Goal: Information Seeking & Learning: Learn about a topic

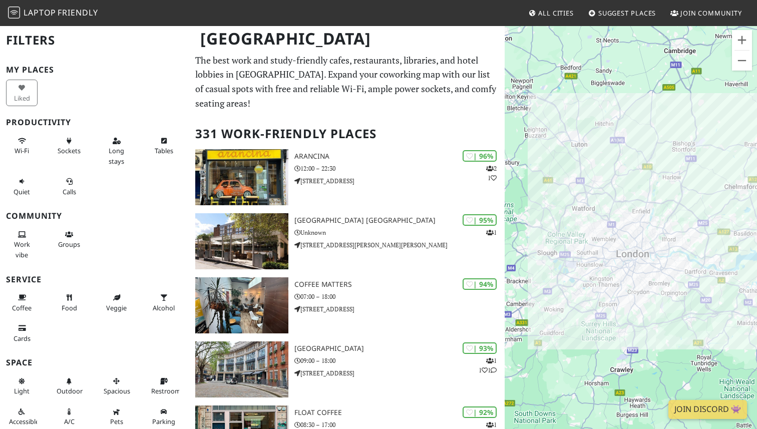
click at [668, 273] on div "To navigate, press the arrow keys." at bounding box center [631, 239] width 252 height 429
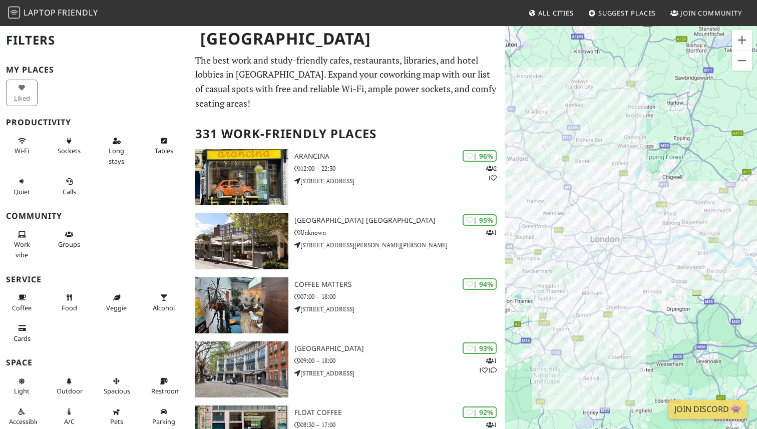
click at [668, 273] on div "To navigate, press the arrow keys." at bounding box center [631, 239] width 252 height 429
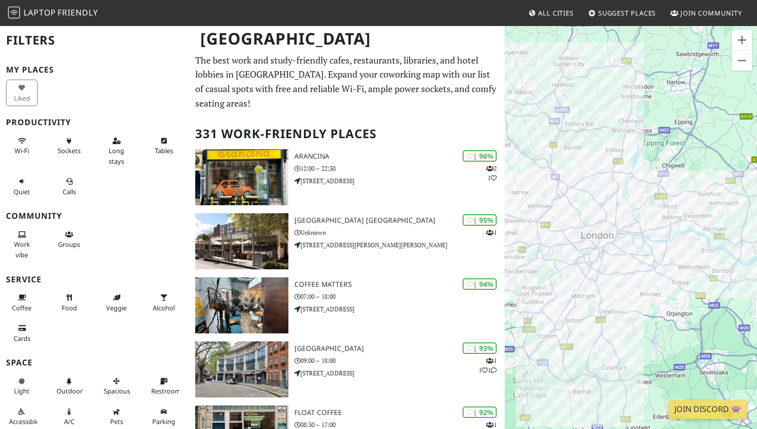
click at [668, 273] on div "To navigate, press the arrow keys." at bounding box center [631, 239] width 252 height 429
click at [659, 267] on div "To navigate, press the arrow keys." at bounding box center [631, 239] width 252 height 429
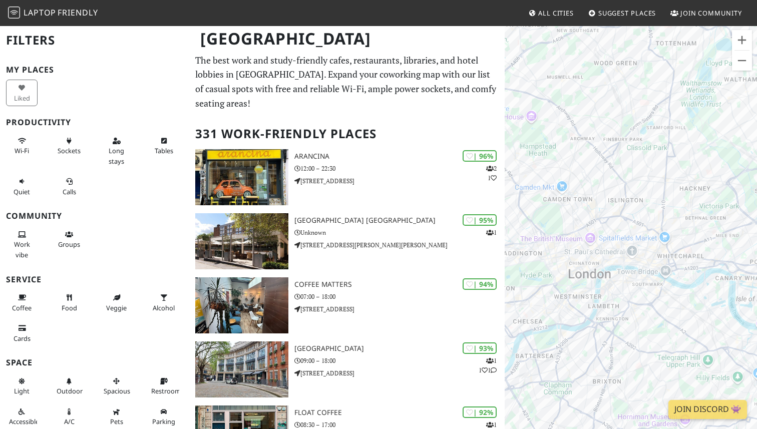
drag, startPoint x: 588, startPoint y: 231, endPoint x: 596, endPoint y: 303, distance: 73.0
click at [596, 303] on div "To navigate, press the arrow keys." at bounding box center [631, 239] width 252 height 429
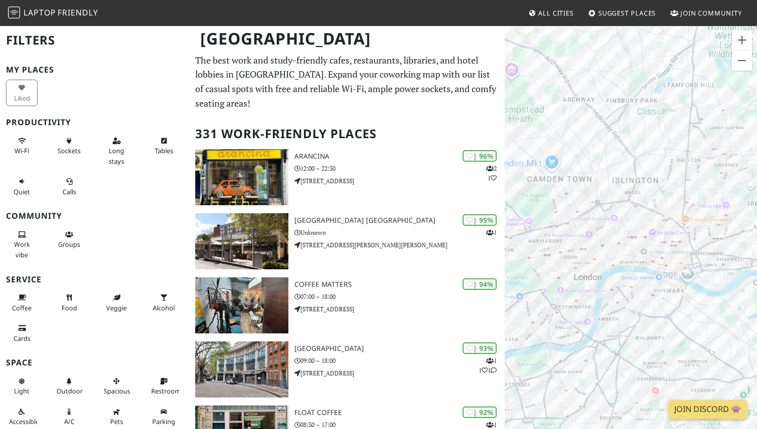
click at [603, 294] on div "To navigate, press the arrow keys." at bounding box center [631, 239] width 252 height 429
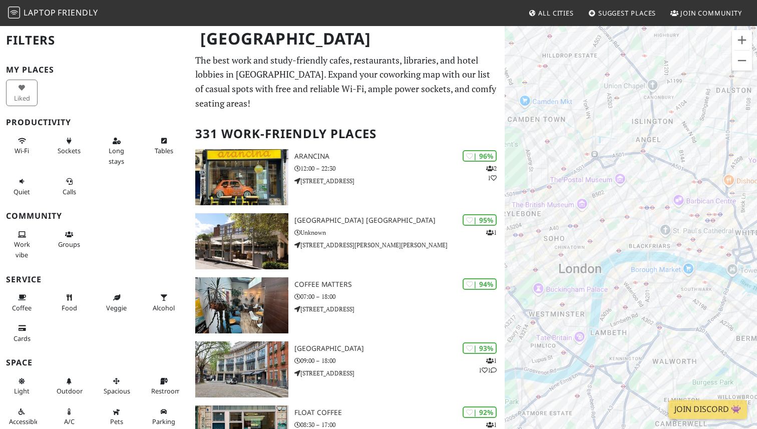
click at [603, 294] on div "To navigate, press the arrow keys." at bounding box center [631, 239] width 252 height 429
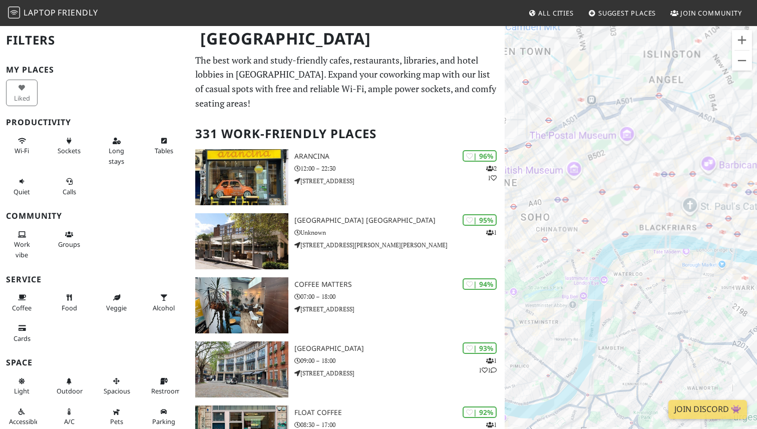
click at [603, 294] on div "To navigate, press the arrow keys." at bounding box center [631, 239] width 252 height 429
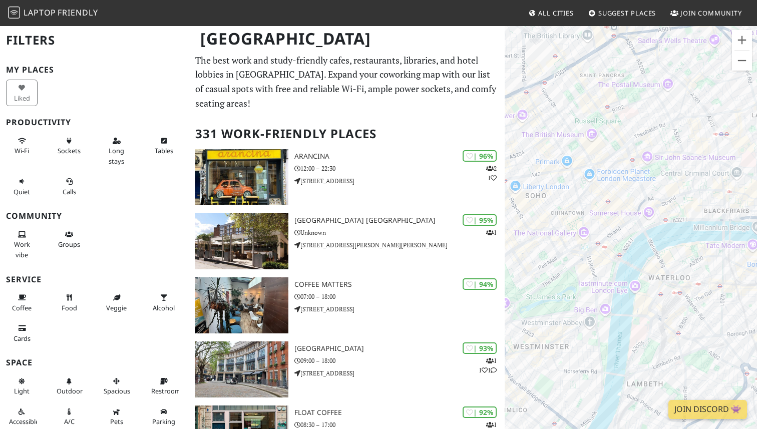
drag, startPoint x: 575, startPoint y: 271, endPoint x: 635, endPoint y: 306, distance: 69.5
click at [635, 306] on div "To navigate, press the arrow keys." at bounding box center [631, 239] width 252 height 429
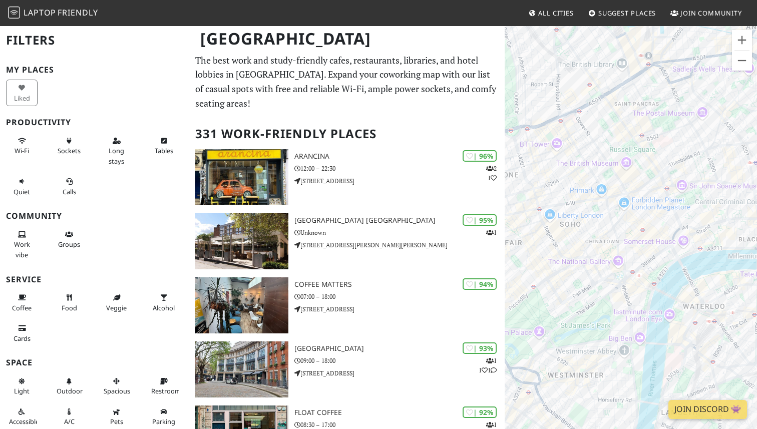
click at [590, 266] on div "To navigate, press the arrow keys." at bounding box center [631, 239] width 252 height 429
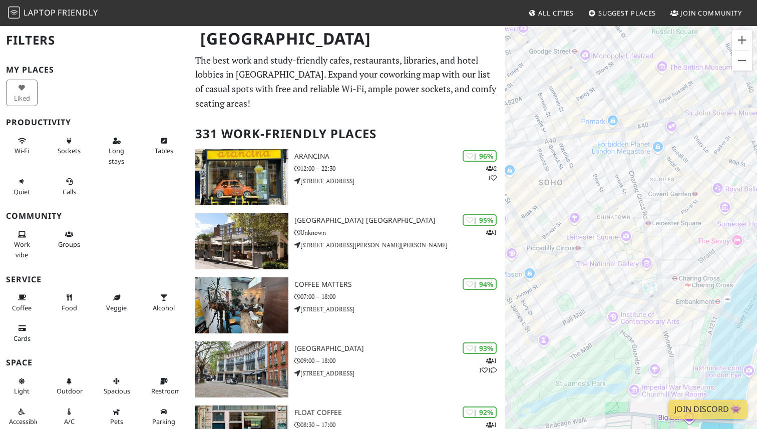
click at [595, 213] on div "To navigate, press the arrow keys." at bounding box center [631, 239] width 252 height 429
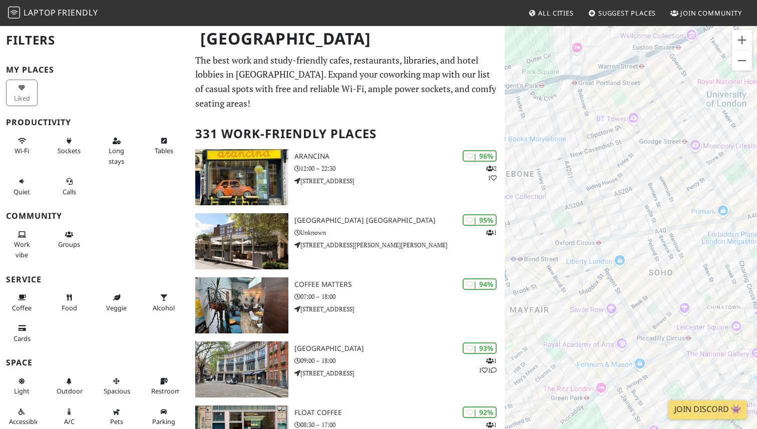
drag, startPoint x: 571, startPoint y: 170, endPoint x: 684, endPoint y: 264, distance: 147.5
click at [684, 264] on div "To navigate, press the arrow keys." at bounding box center [631, 239] width 252 height 429
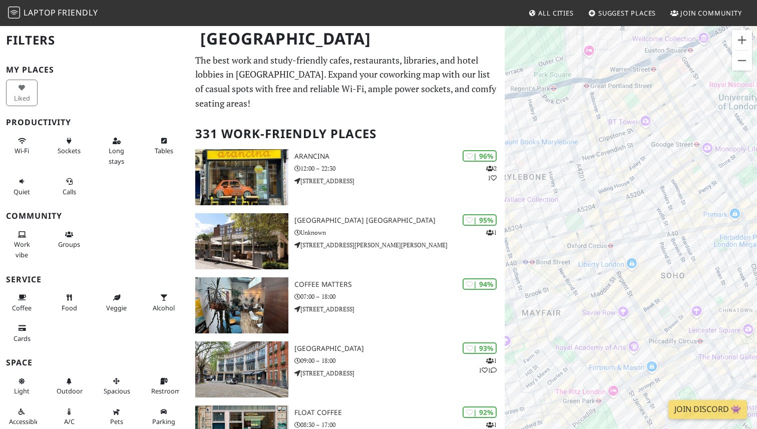
drag, startPoint x: 638, startPoint y: 134, endPoint x: 648, endPoint y: 134, distance: 10.0
click at [648, 134] on div "To navigate, press the arrow keys." at bounding box center [631, 239] width 252 height 429
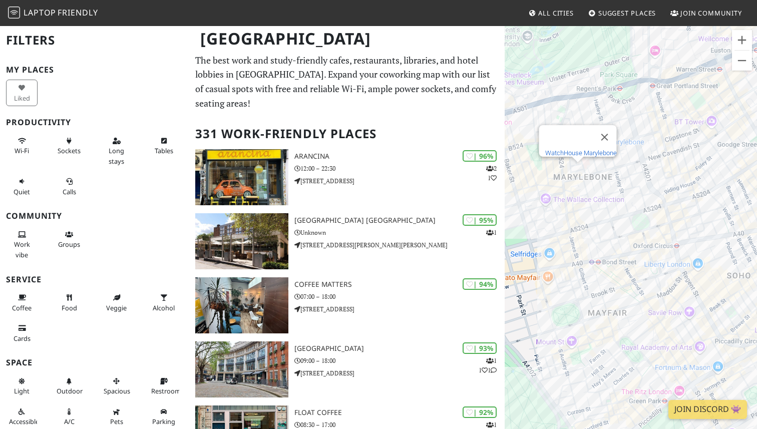
click at [570, 149] on link "WatchHouse Marylebone" at bounding box center [581, 153] width 72 height 8
click at [562, 121] on link "31 below" at bounding box center [566, 125] width 26 height 8
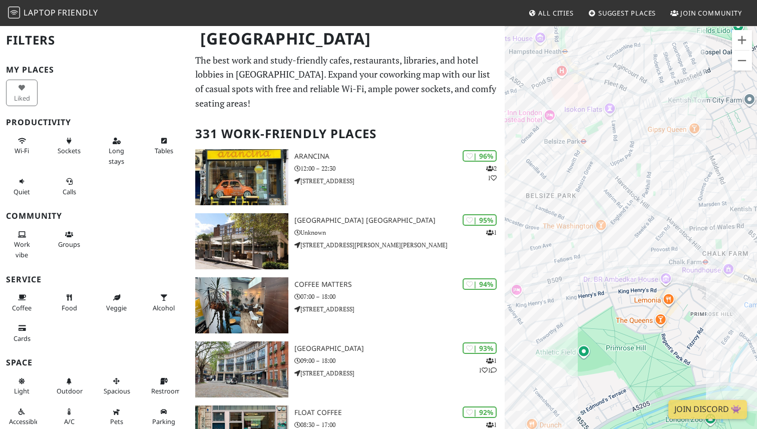
drag, startPoint x: 615, startPoint y: 252, endPoint x: 567, endPoint y: 259, distance: 49.1
click at [567, 258] on div "To navigate, press the arrow keys." at bounding box center [631, 239] width 252 height 429
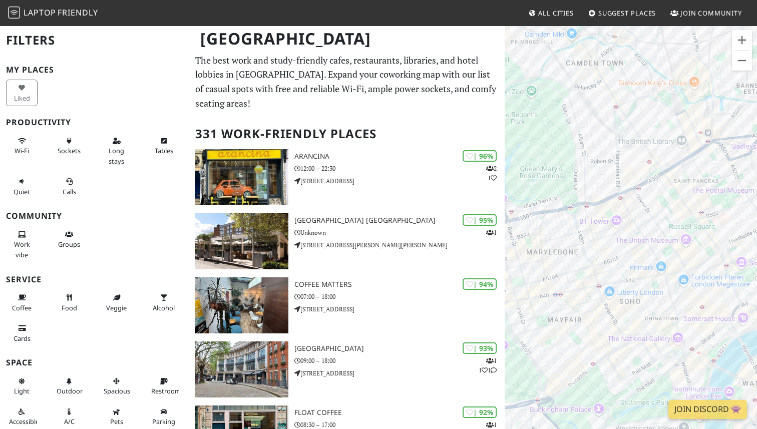
drag, startPoint x: 667, startPoint y: 304, endPoint x: 597, endPoint y: 303, distance: 70.1
click at [597, 303] on div "To navigate, press the arrow keys." at bounding box center [631, 239] width 252 height 429
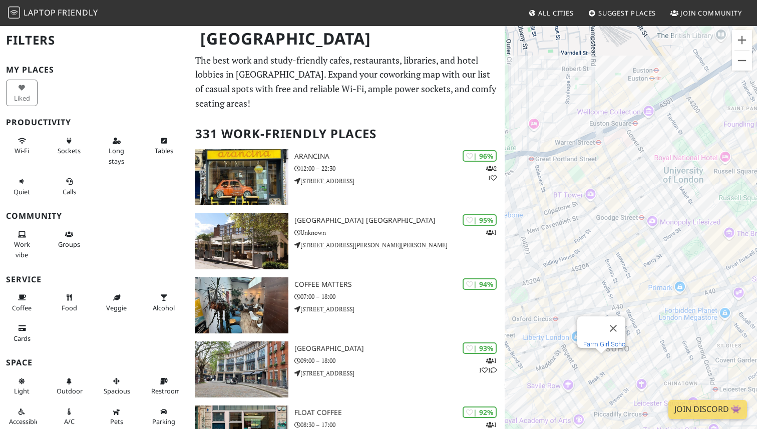
click at [601, 340] on link "Farm Girl Soho" at bounding box center [604, 344] width 42 height 8
click at [636, 303] on link "L'ETO Caffe" at bounding box center [640, 307] width 33 height 8
click at [624, 299] on link "[PERSON_NAME] Soho" at bounding box center [632, 303] width 64 height 8
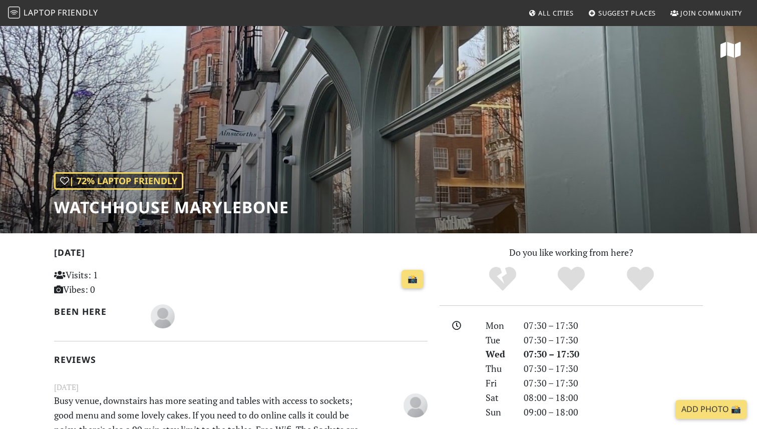
click at [188, 208] on h1 "WatchHouse Marylebone" at bounding box center [171, 207] width 235 height 19
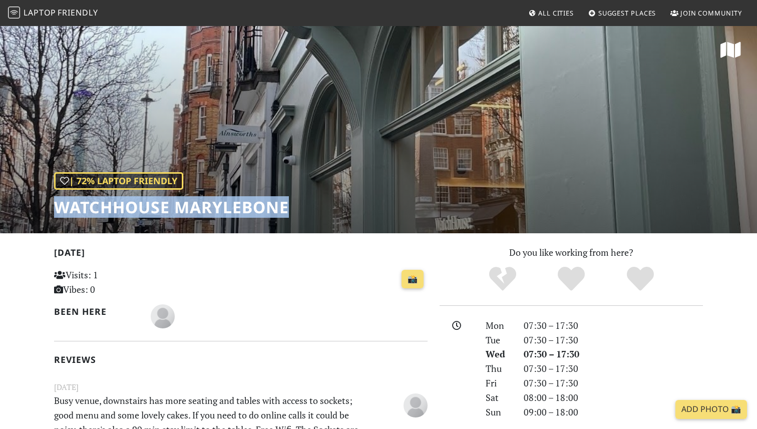
click at [188, 208] on h1 "WatchHouse Marylebone" at bounding box center [171, 207] width 235 height 19
copy div "WatchHouse Marylebone"
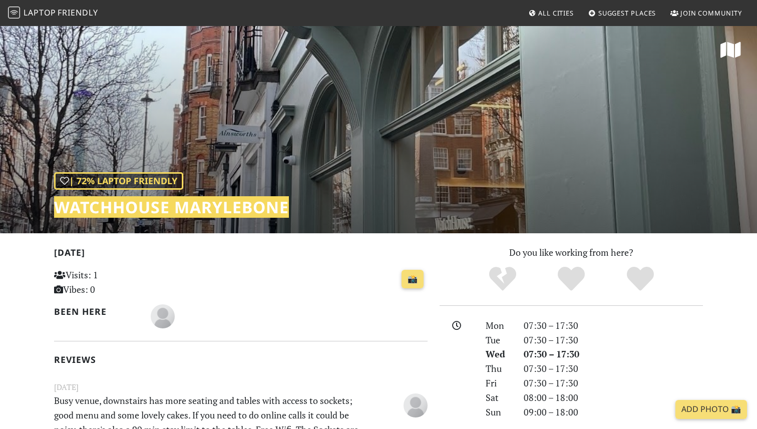
scroll to position [1, 0]
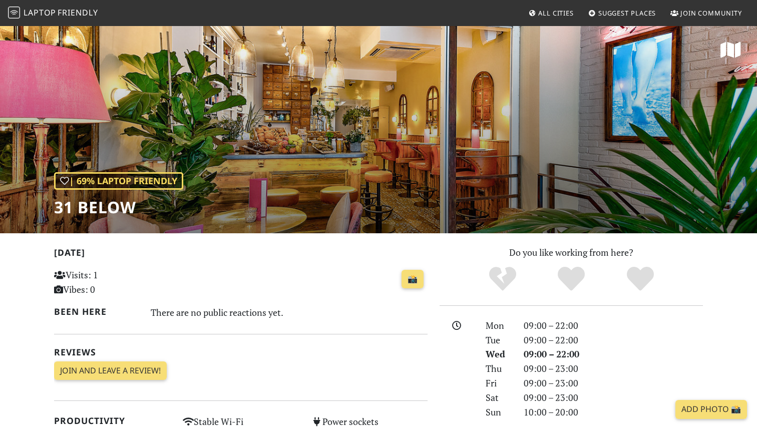
click at [88, 211] on h1 "31 below" at bounding box center [118, 207] width 129 height 19
copy div "31 below"
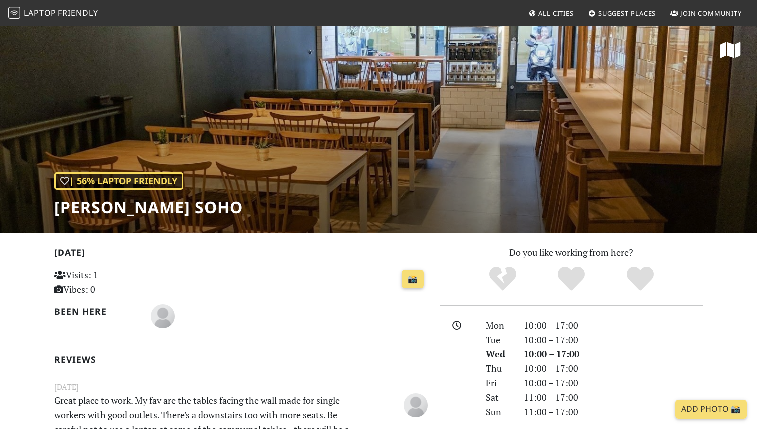
click at [114, 206] on h1 "[PERSON_NAME] Soho" at bounding box center [148, 207] width 189 height 19
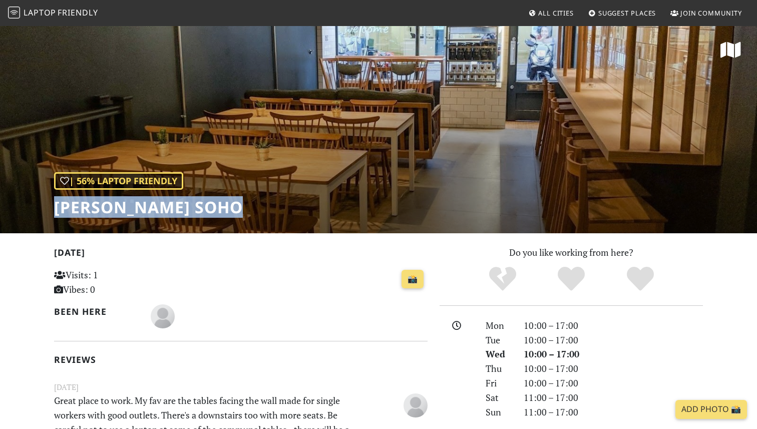
click at [114, 206] on h1 "[PERSON_NAME] Soho" at bounding box center [148, 207] width 189 height 19
copy div "[PERSON_NAME] Soho"
